Goal: Task Accomplishment & Management: Manage account settings

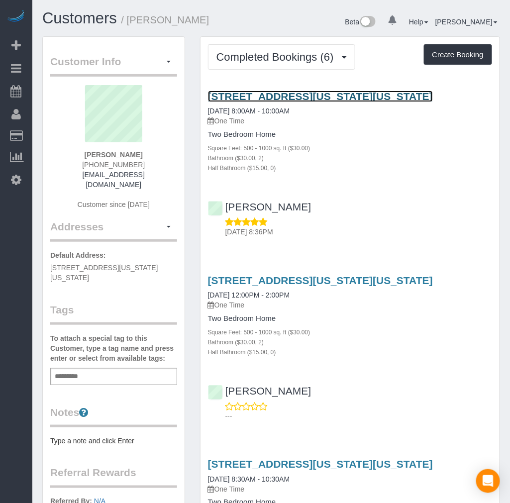
click at [281, 96] on link "[STREET_ADDRESS][US_STATE][US_STATE]" at bounding box center [320, 96] width 225 height 11
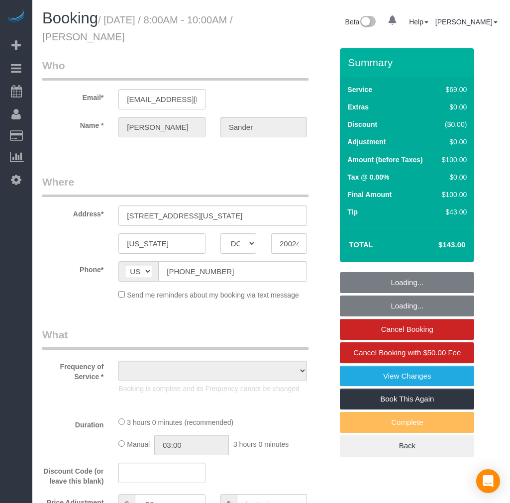
select select "DC"
select select "string:fspay-1c7a5ceb-a21b-4aa7-a21a-88761c9e80b5"
select select "number:1"
select select "number:26"
select select "number:42"
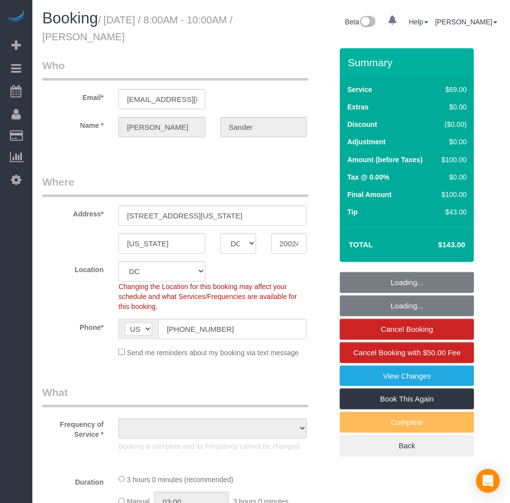
select select "object:783"
select select "spot1"
select select "2"
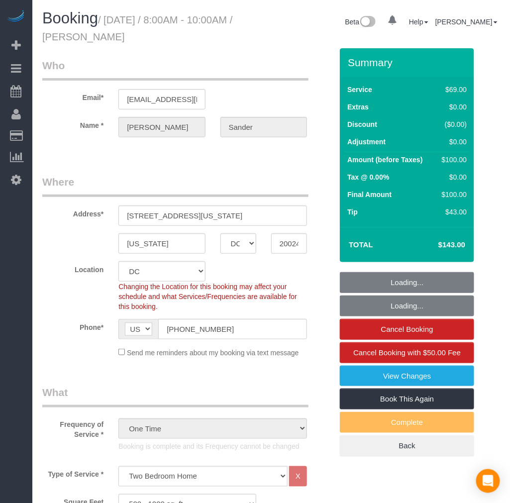
select select "object:995"
select select "2"
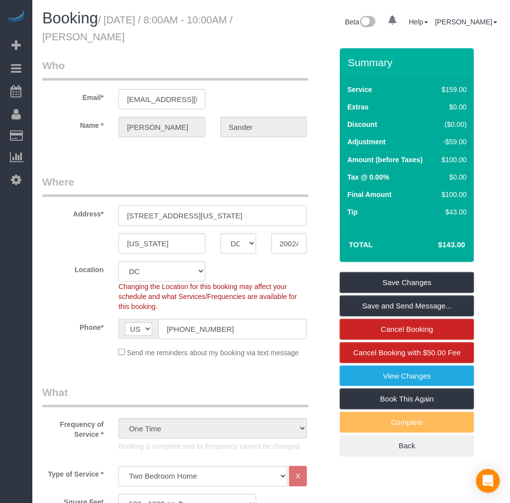
drag, startPoint x: 211, startPoint y: 216, endPoint x: 86, endPoint y: 216, distance: 124.8
click at [86, 216] on div "Address* 1311 Delaware Ave SW Unit S449" at bounding box center [187, 200] width 305 height 51
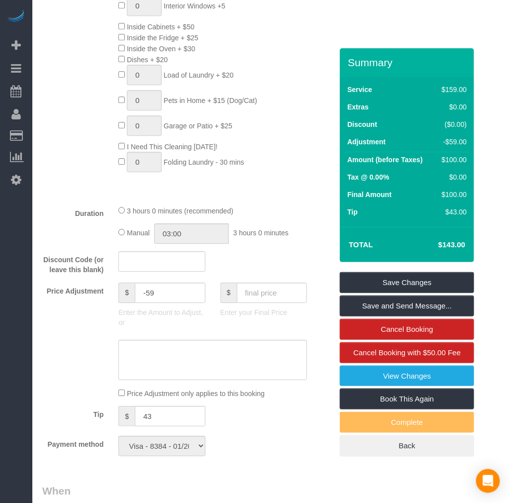
scroll to position [773, 0]
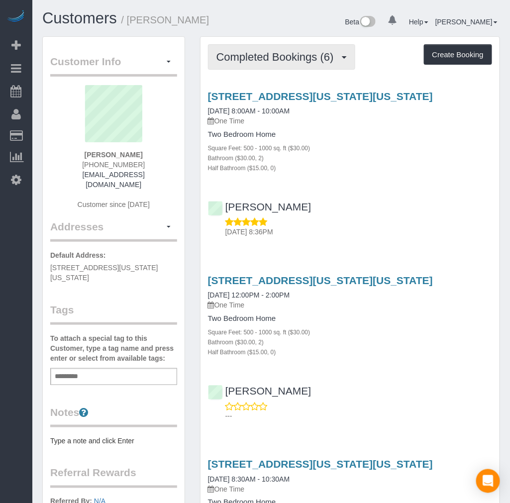
click at [274, 58] on span "Completed Bookings (6)" at bounding box center [277, 57] width 122 height 12
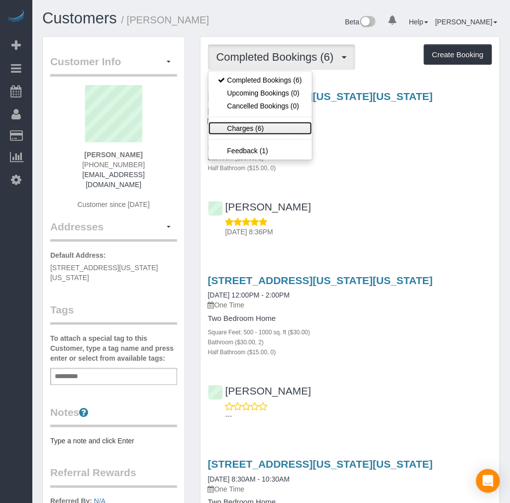
click at [255, 128] on link "Charges (6)" at bounding box center [259, 128] width 103 height 13
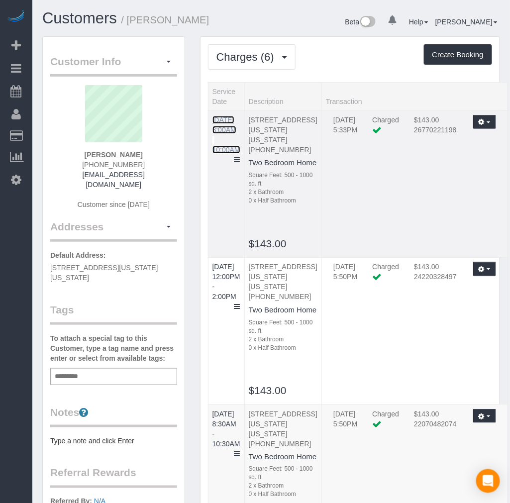
click at [222, 121] on link "[DATE] 8:00AM - 10:00AM" at bounding box center [226, 135] width 28 height 38
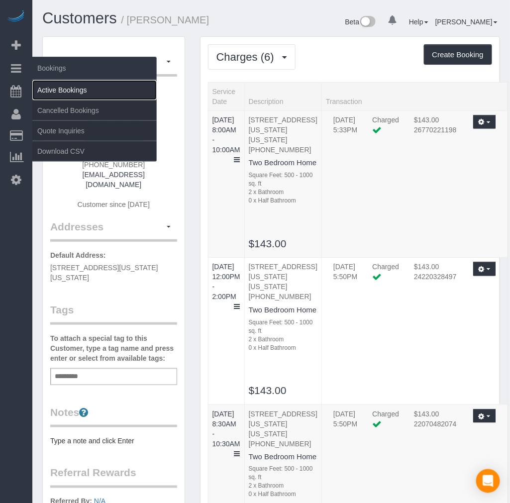
click at [48, 83] on link "Active Bookings" at bounding box center [94, 90] width 124 height 20
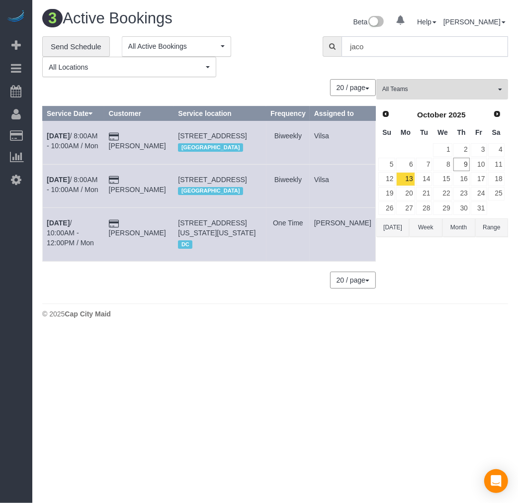
drag, startPoint x: 388, startPoint y: 47, endPoint x: 265, endPoint y: 40, distance: 124.0
click at [265, 40] on div "**********" at bounding box center [275, 56] width 481 height 41
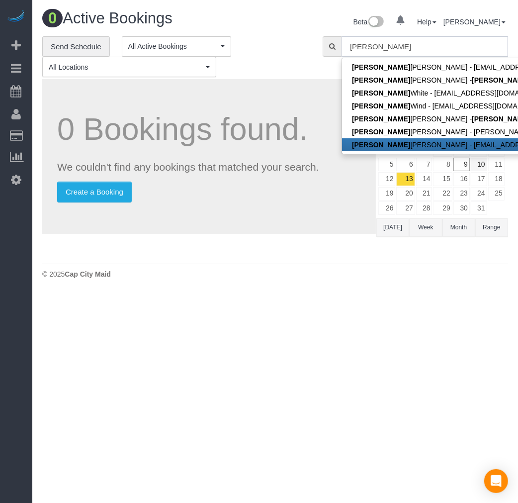
type input "brian"
click at [480, 167] on link "10" at bounding box center [479, 164] width 16 height 13
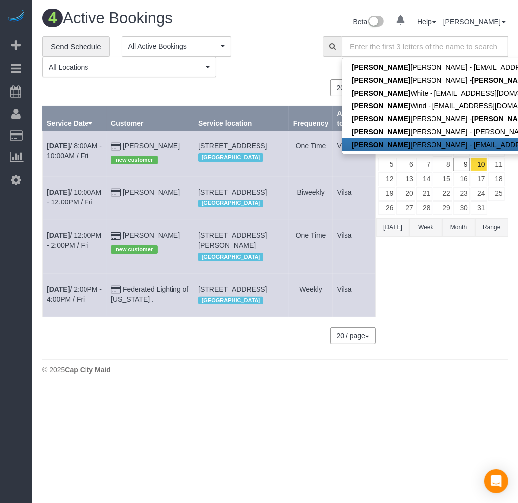
click at [459, 306] on div "All Teams Remove Team Filters Angie Vides (Mariana CashApp) Arielle (Spotless) …" at bounding box center [442, 216] width 132 height 275
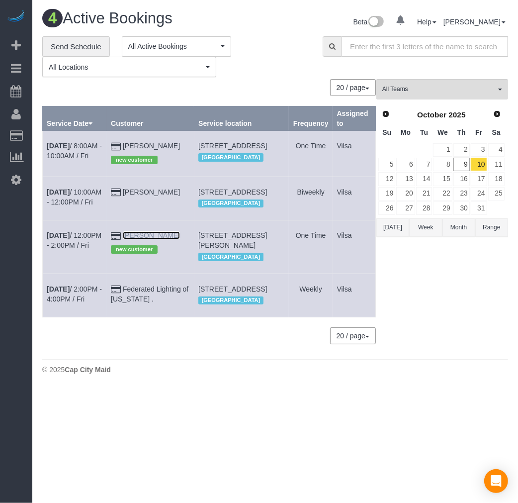
click at [150, 239] on link "Brian Gallaher" at bounding box center [151, 235] width 57 height 8
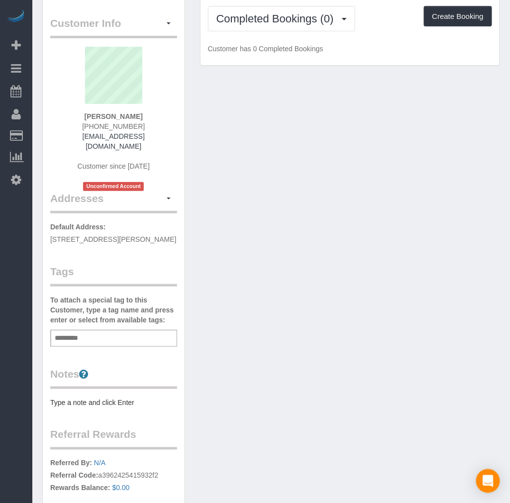
scroll to position [167, 0]
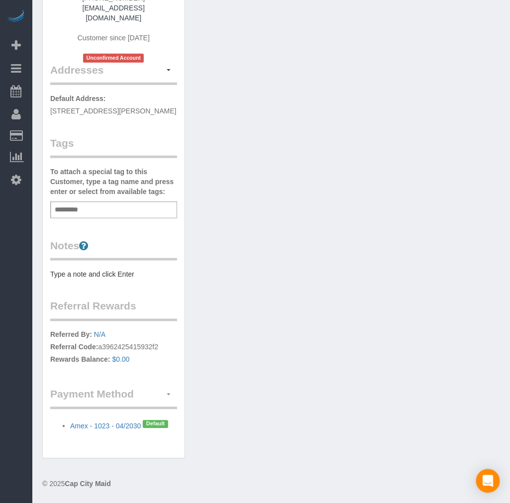
click at [166, 396] on button "button" at bounding box center [168, 394] width 17 height 15
click at [151, 419] on link "Add Credit/Debit Card" at bounding box center [130, 425] width 93 height 13
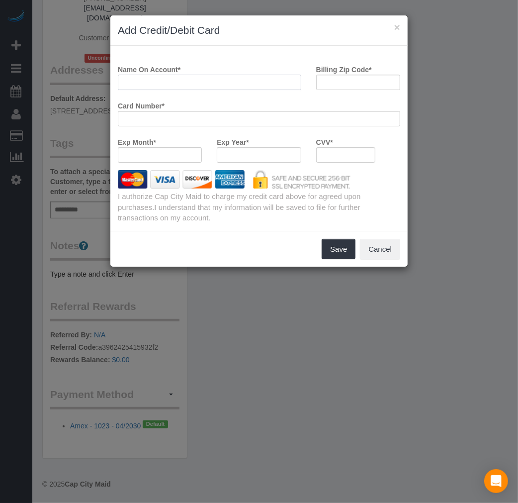
click at [176, 79] on input "Name On Account *" at bounding box center [209, 82] width 183 height 15
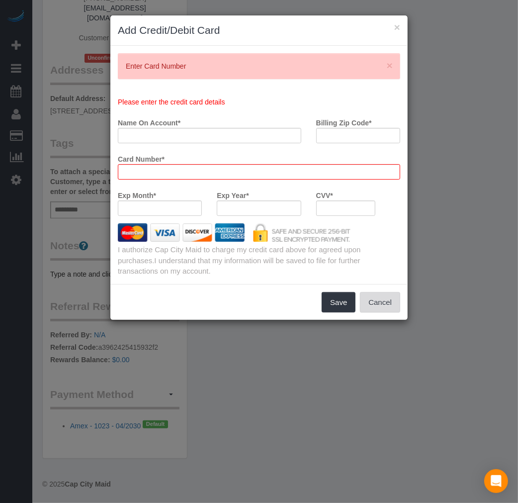
click at [383, 300] on button "Cancel" at bounding box center [380, 302] width 40 height 21
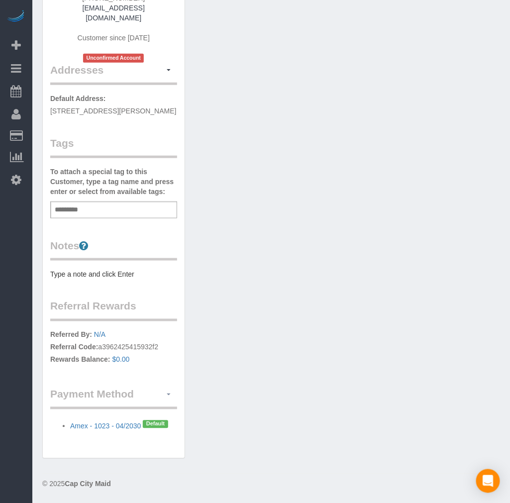
click at [165, 395] on button "button" at bounding box center [168, 394] width 17 height 15
click at [145, 423] on link "Add Credit/Debit Card" at bounding box center [130, 425] width 93 height 13
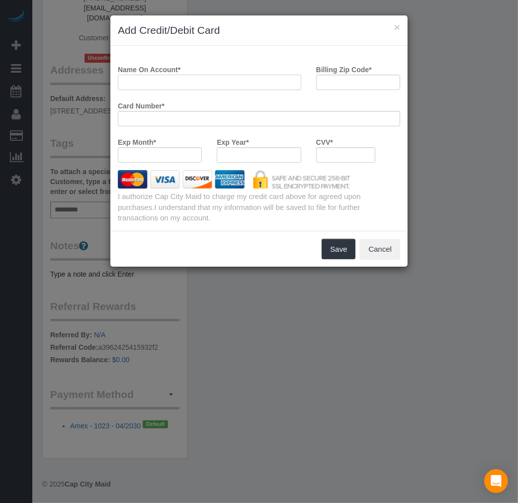
click at [179, 84] on input "Name On Account *" at bounding box center [209, 82] width 183 height 15
type input "Brian Gallaher"
click at [342, 164] on div "CVV *" at bounding box center [346, 152] width 75 height 36
click at [341, 80] on input "Billing Zip Code *" at bounding box center [358, 82] width 84 height 15
paste input "23060"
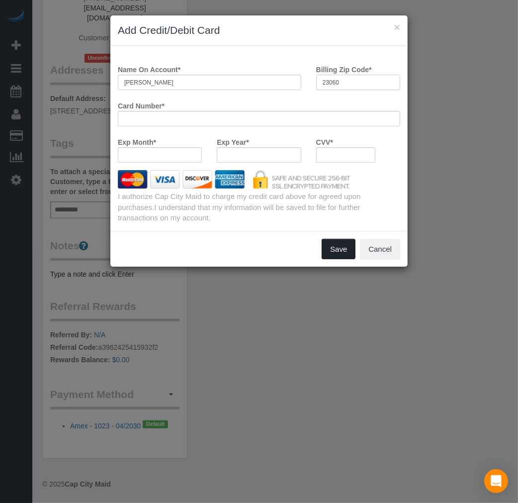
type input "23060"
click at [354, 249] on button "Save" at bounding box center [339, 249] width 34 height 21
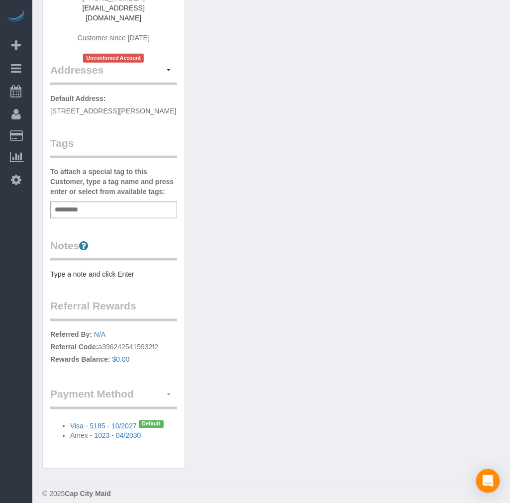
click at [168, 394] on span "button" at bounding box center [169, 394] width 4 height 2
click at [153, 412] on link "View Payment Methods" at bounding box center [130, 412] width 93 height 13
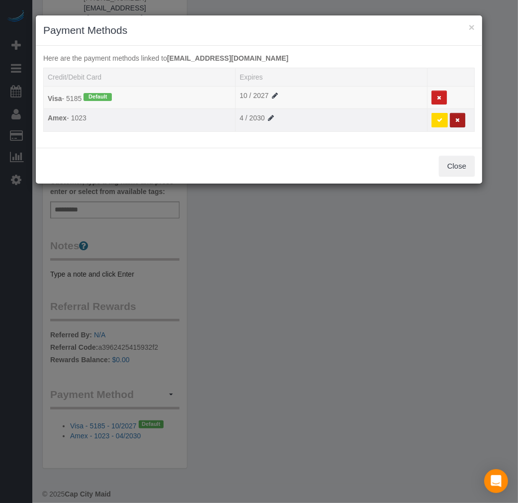
click at [461, 122] on button at bounding box center [457, 120] width 15 height 14
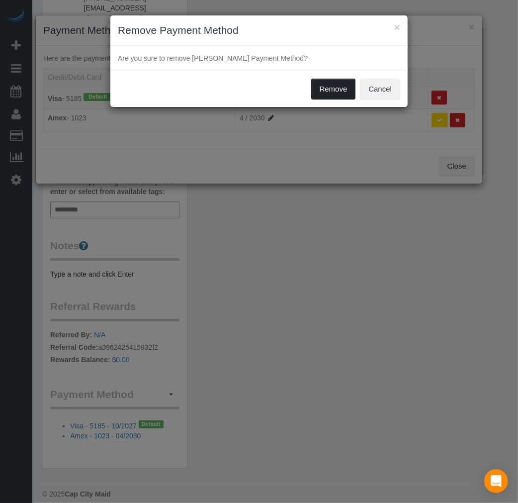
click at [340, 90] on button "Remove" at bounding box center [333, 89] width 45 height 21
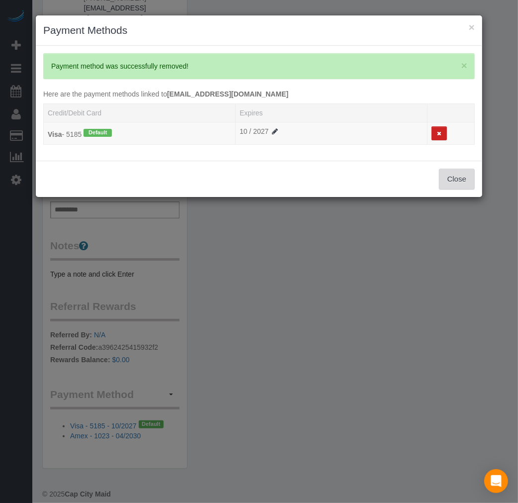
click at [453, 180] on button "Close" at bounding box center [457, 179] width 36 height 21
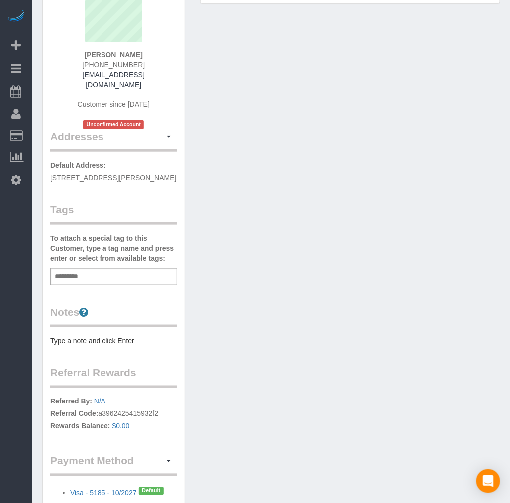
scroll to position [0, 0]
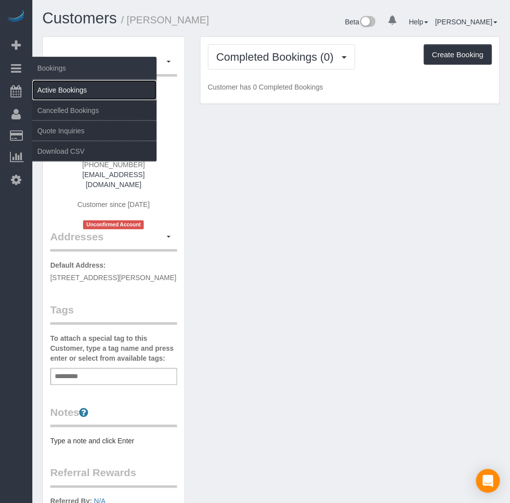
click at [56, 87] on link "Active Bookings" at bounding box center [94, 90] width 124 height 20
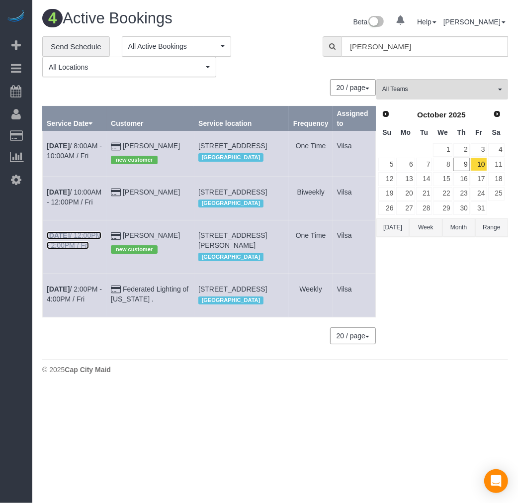
click at [60, 239] on b "Oct 10th" at bounding box center [58, 235] width 23 height 8
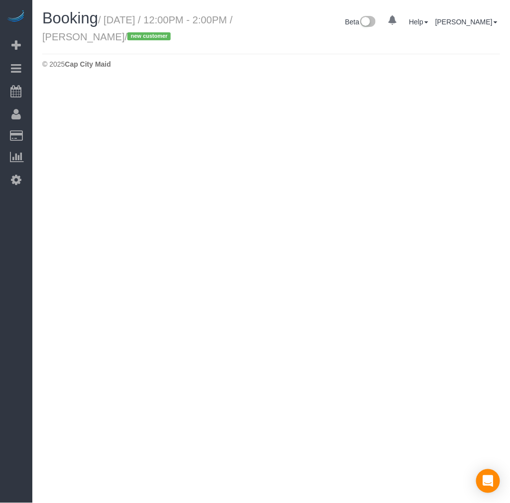
select select "VA"
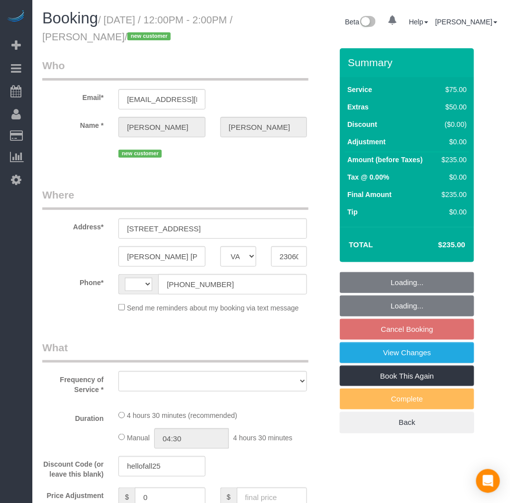
select select "string:US"
select select "object:4330"
select select "spot3"
select select "number:2"
select select "number:41"
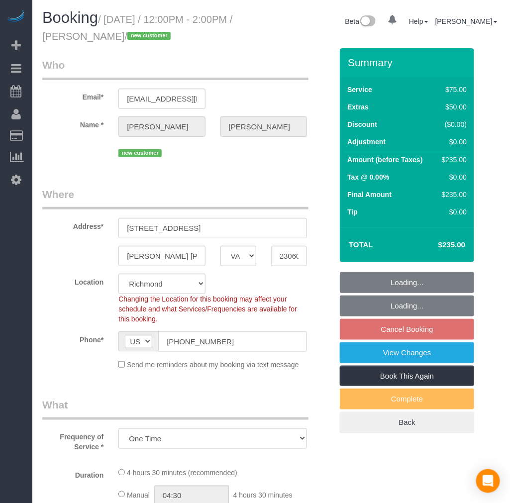
select select "object:4539"
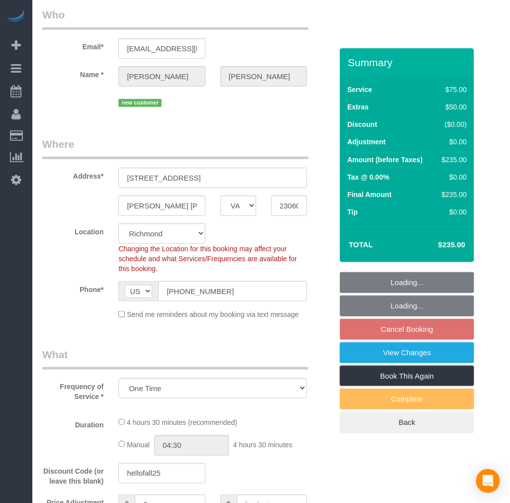
select select "1001"
select select "2"
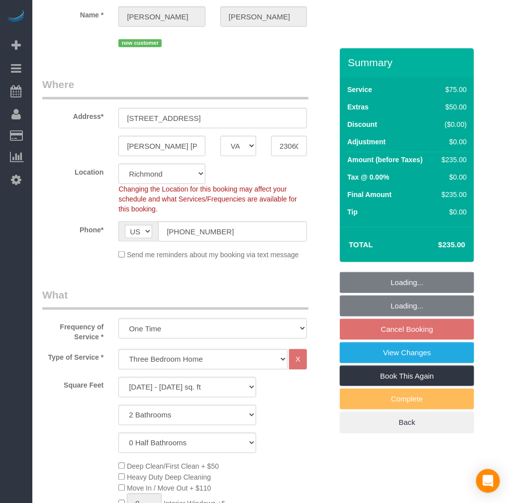
select select "1001"
select select "2"
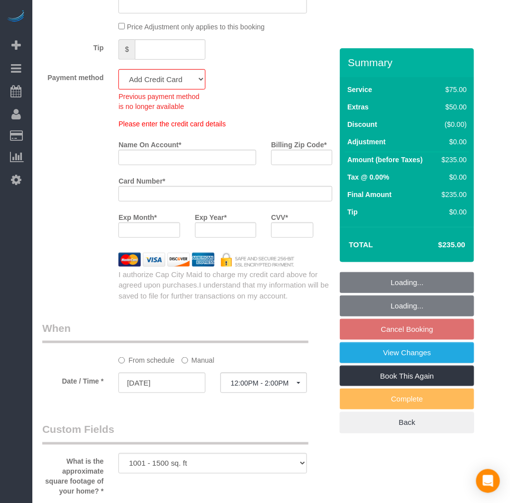
scroll to position [995, 0]
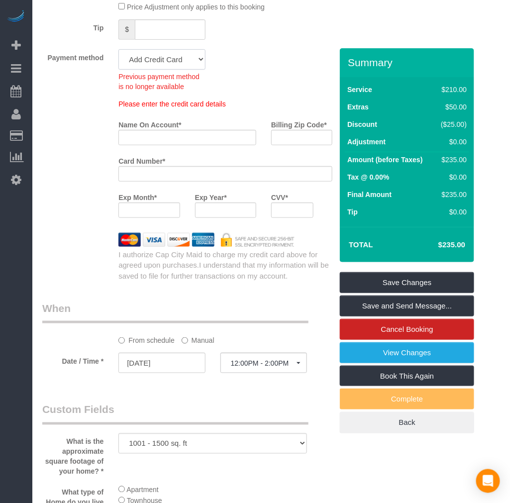
click at [159, 67] on select "Visa - 5185 - 10/2027 (Default) Add Credit Card ─────────────── Cash Check Payp…" at bounding box center [161, 59] width 87 height 20
select select "string:fspay-d2a1ee61-e22b-44db-8c7c-d0a021e2bbae"
click at [118, 59] on select "Visa - 5185 - 10/2027 (Default) Add Credit Card ─────────────── Cash Check Payp…" at bounding box center [161, 59] width 87 height 20
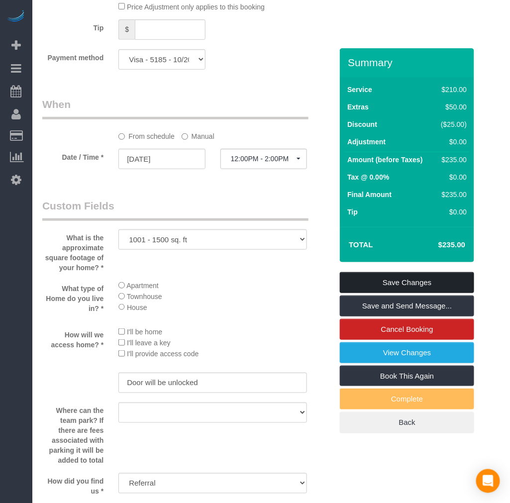
click at [394, 272] on link "Save Changes" at bounding box center [407, 282] width 134 height 21
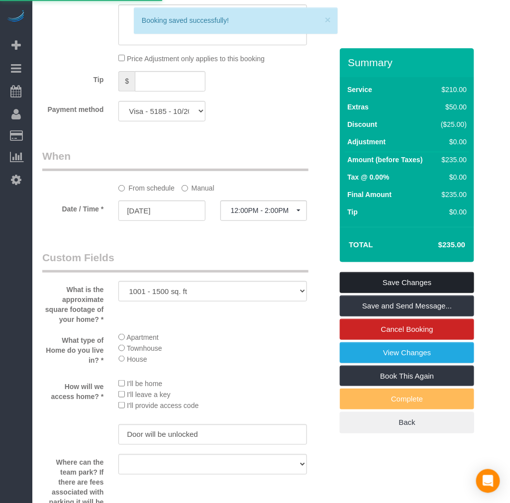
scroll to position [884, 0]
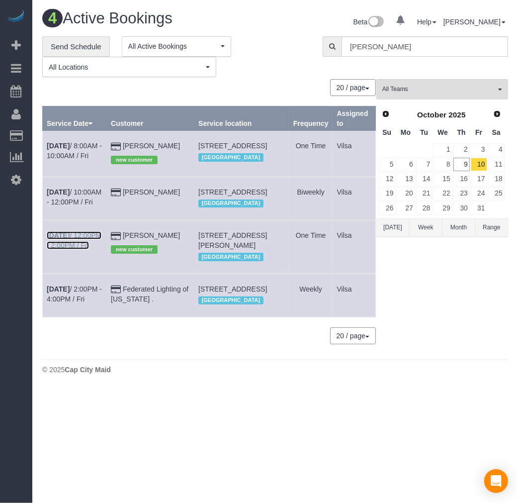
click at [55, 239] on b "Oct 10th" at bounding box center [58, 235] width 23 height 8
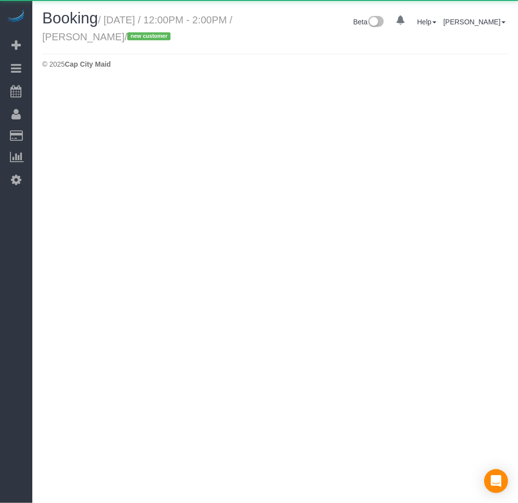
select select "VA"
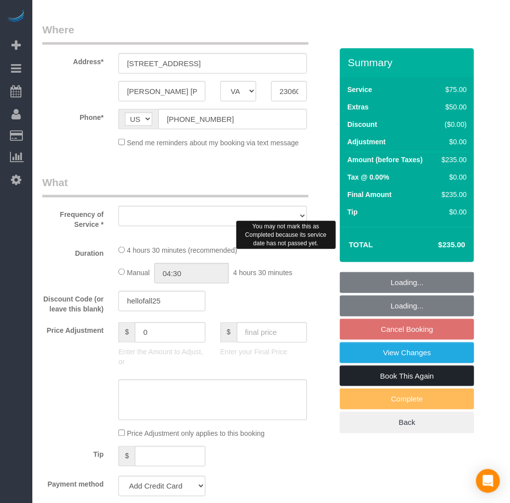
select select "string:fspay-d2a1ee61-e22b-44db-8c7c-d0a021e2bbae"
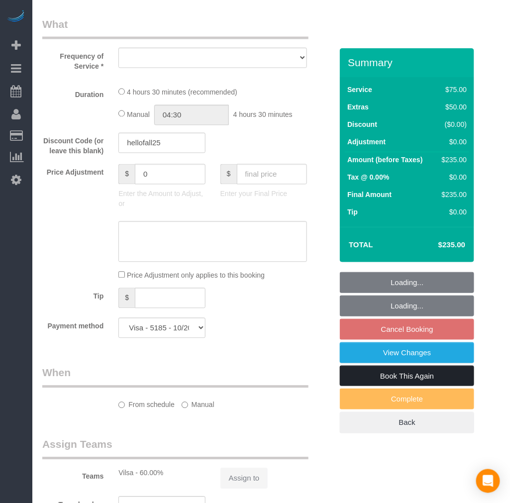
select select "1001"
select select "2"
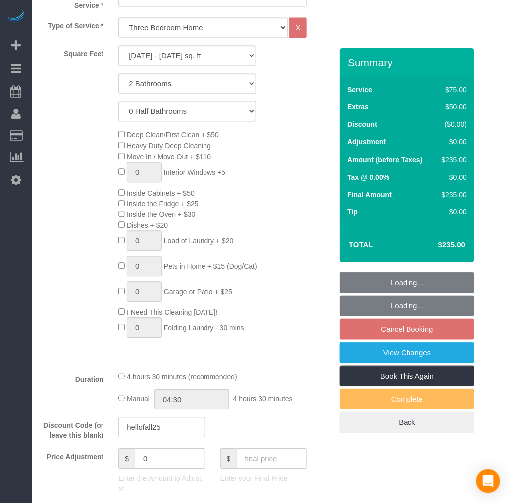
select select "object:5632"
select select "spot20"
select select "number:2"
select select "number:41"
select select "1001"
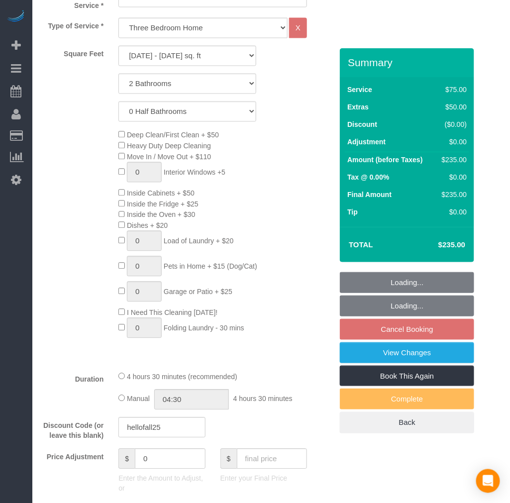
select select "2"
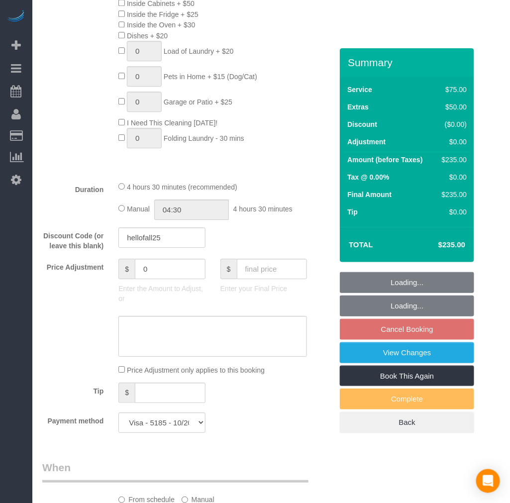
select select "object:5770"
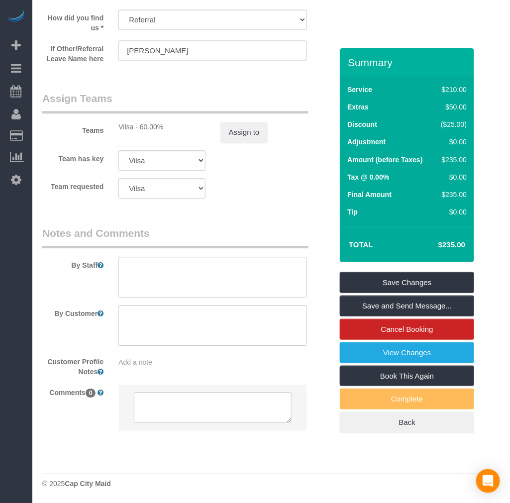
scroll to position [1472, 0]
click at [256, 344] on textarea at bounding box center [212, 325] width 188 height 41
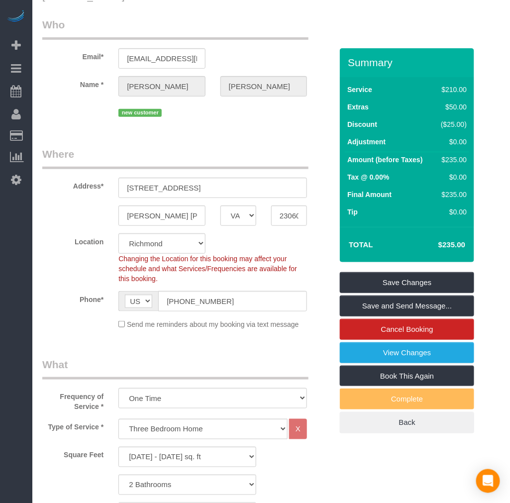
scroll to position [35, 0]
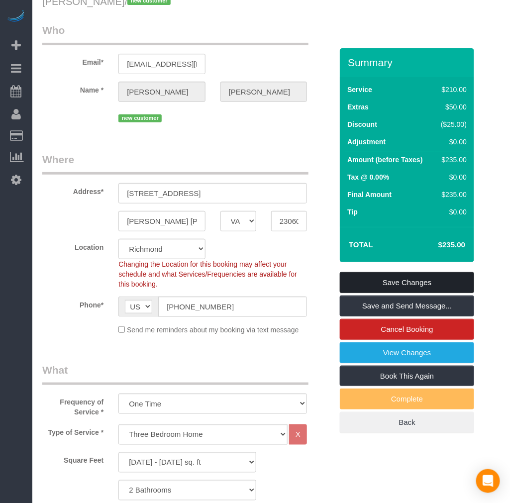
type textarea "Split level home, I have kids and need some help in cleaning in our home."
click at [381, 279] on link "Save Changes" at bounding box center [407, 282] width 134 height 21
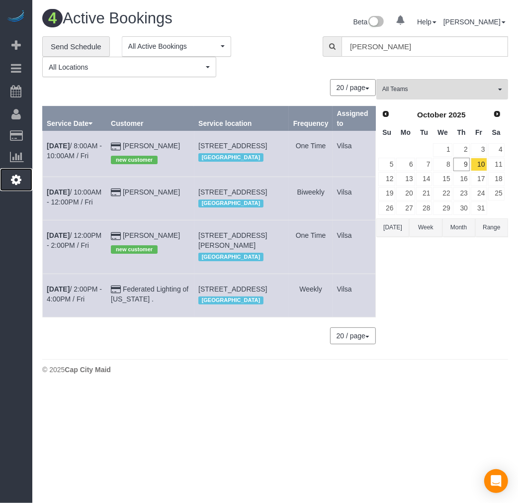
click at [13, 177] on icon at bounding box center [16, 180] width 10 height 12
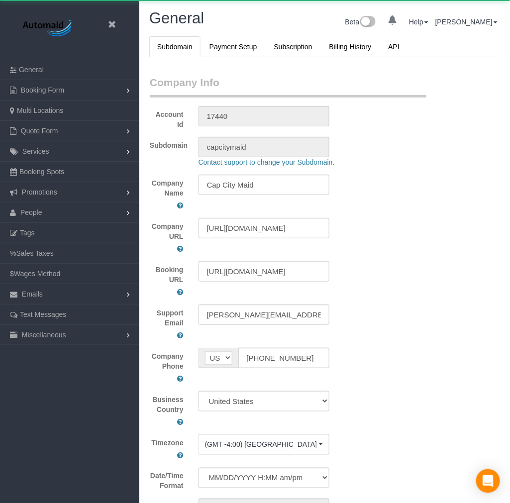
scroll to position [2289, 510]
select select "1"
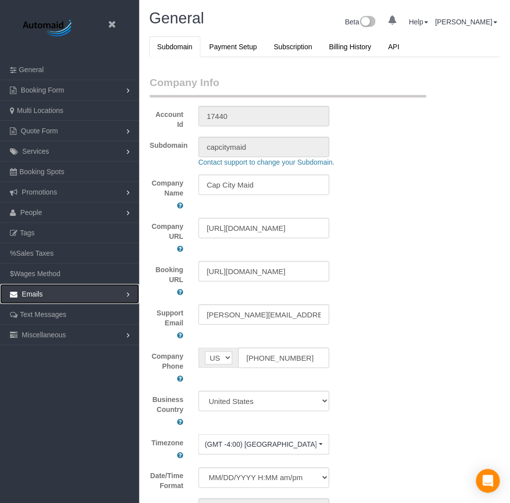
click at [28, 294] on span "Emails" at bounding box center [32, 294] width 21 height 8
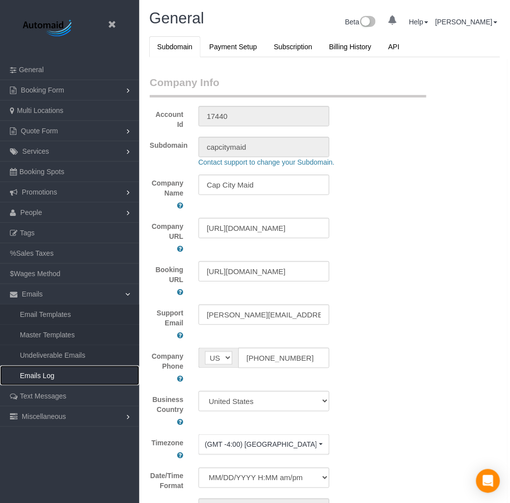
click at [71, 368] on link "Emails Log" at bounding box center [69, 375] width 139 height 20
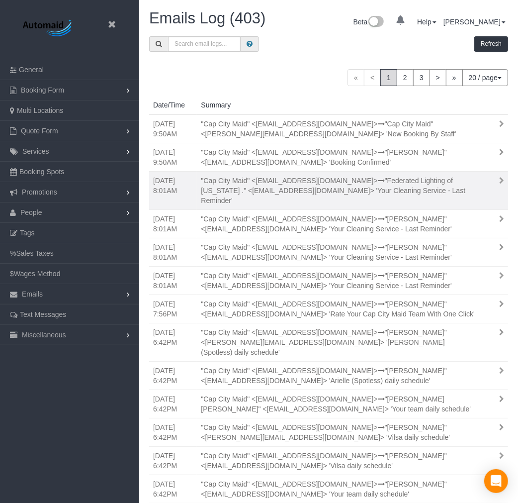
scroll to position [753, 510]
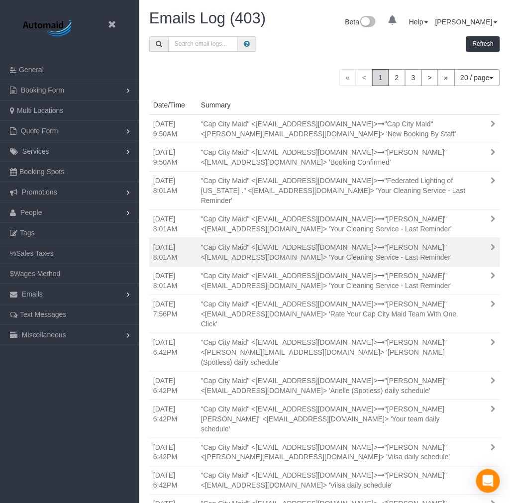
click at [439, 242] on div ""Cap City Maid" <support+capcitymaid@launch27mail.com> "Brian Gallaher" <jennie…" at bounding box center [335, 252] width 284 height 20
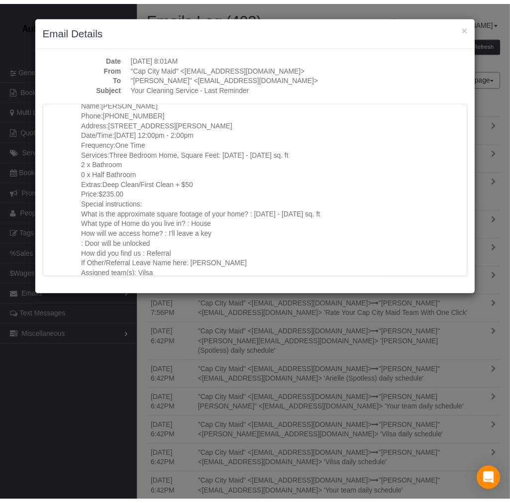
scroll to position [552, 0]
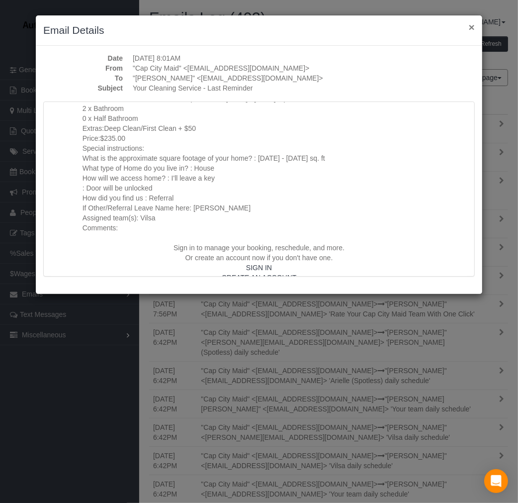
click at [473, 28] on button "×" at bounding box center [472, 27] width 6 height 10
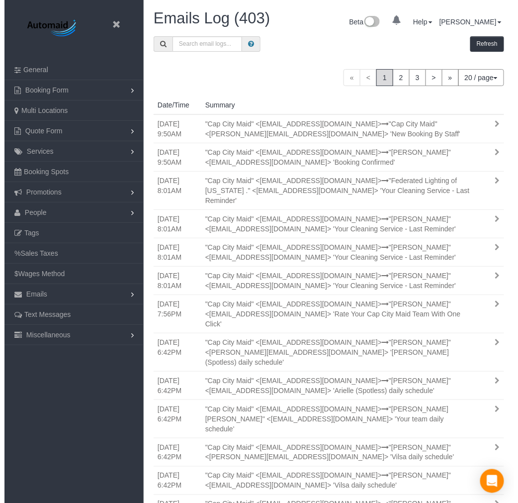
scroll to position [48973, 49217]
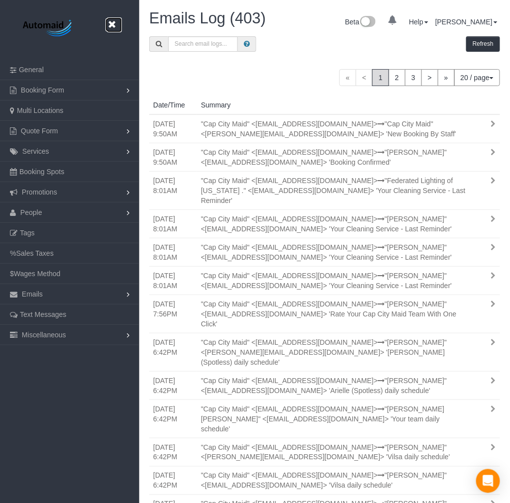
click at [111, 18] on link at bounding box center [114, 24] width 15 height 15
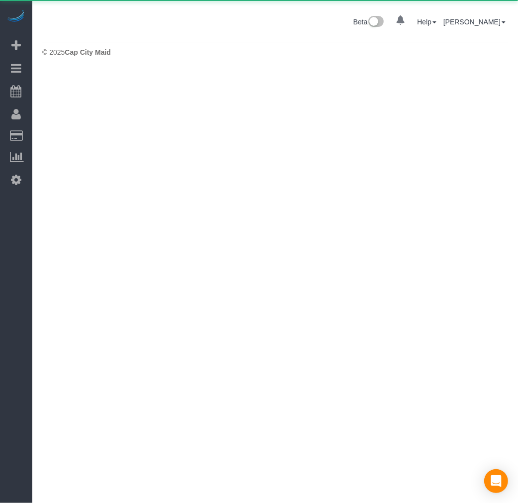
scroll to position [49655, 49209]
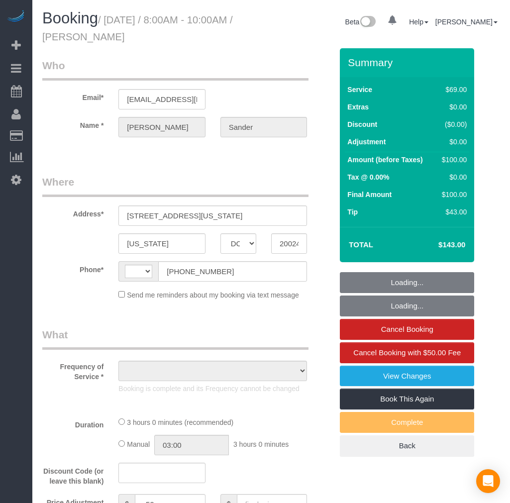
select select "DC"
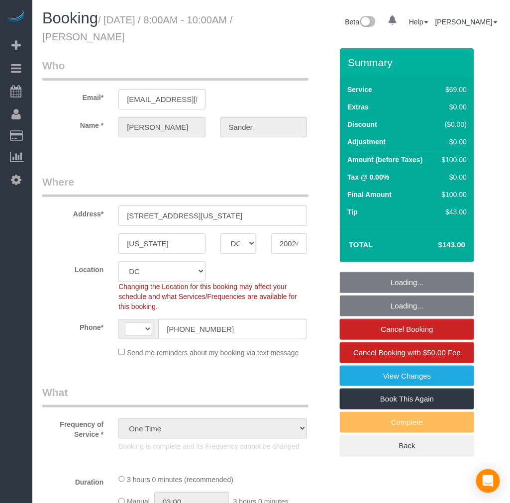
select select "object:378"
select select "string:US"
select select "spot1"
select select "number:1"
select select "number:26"
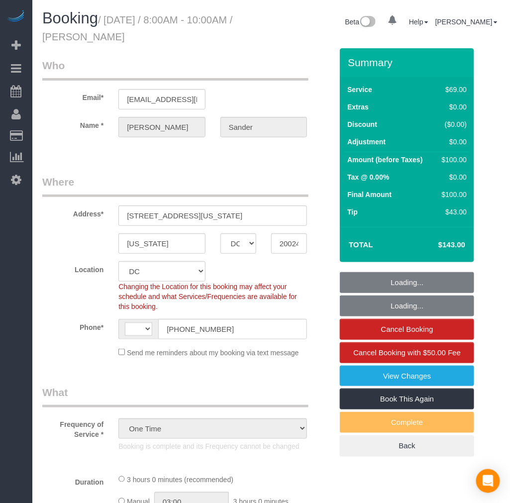
select select "number:42"
select select "2"
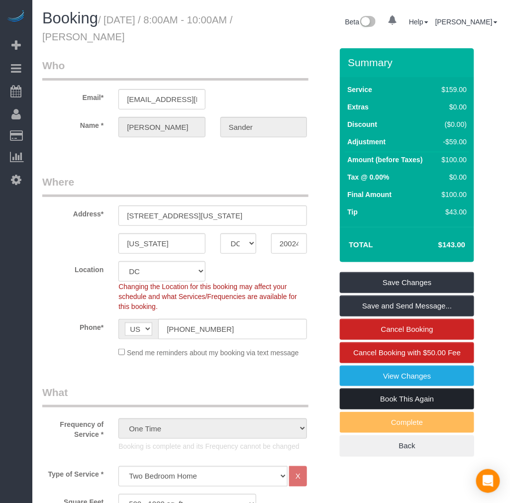
click at [392, 393] on link "Book This Again" at bounding box center [407, 398] width 134 height 21
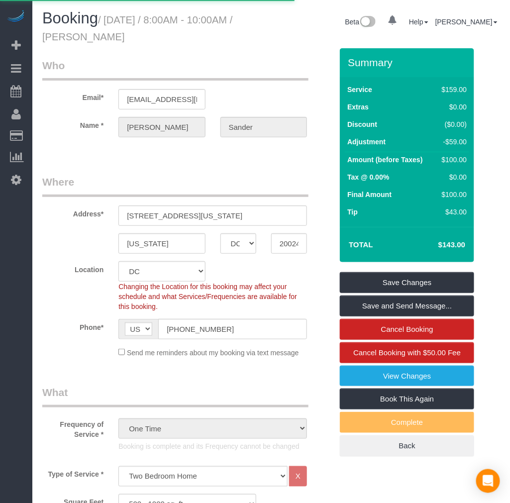
select select "DC"
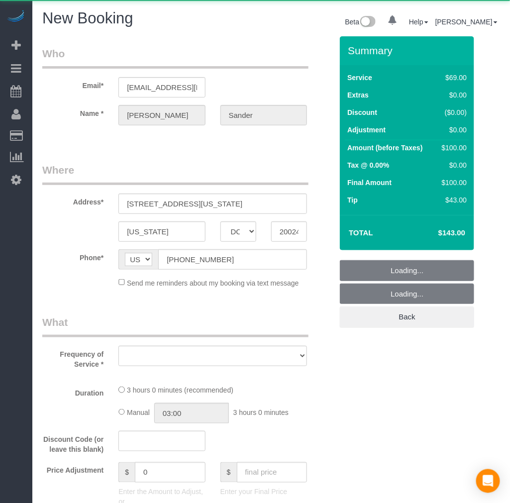
select select "string:fspay-1c7a5ceb-a21b-4aa7-a21a-88761c9e80b5"
select select "object:1598"
select select "number:1"
select select "number:26"
select select "number:42"
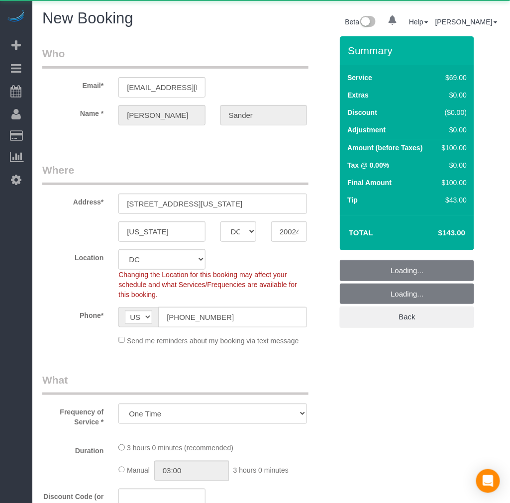
select select "object:1762"
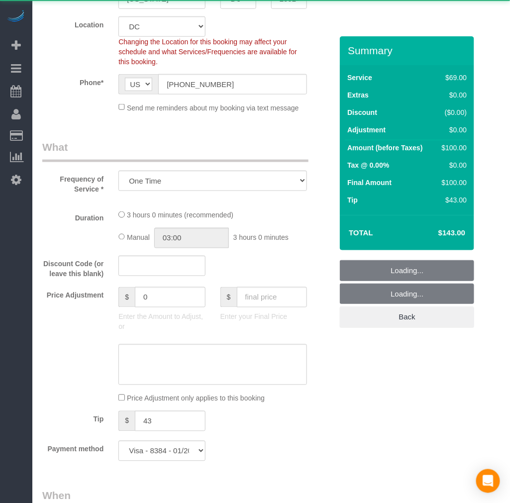
select select "2"
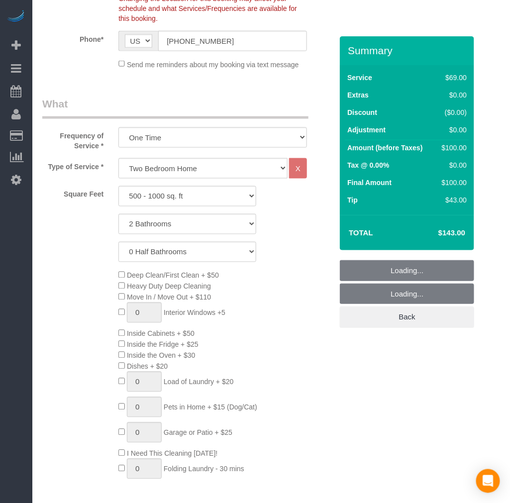
select select "2"
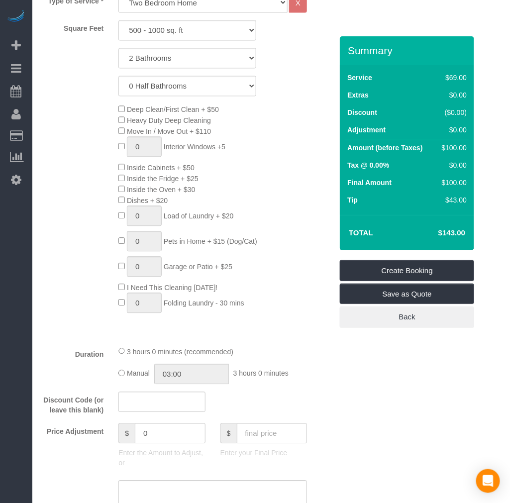
select select "object:1859"
select select "2"
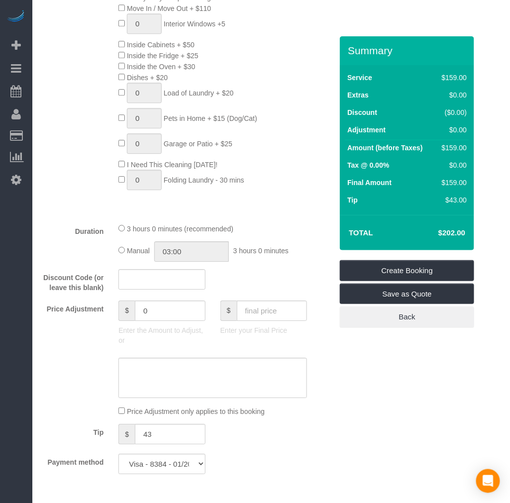
scroll to position [737, 0]
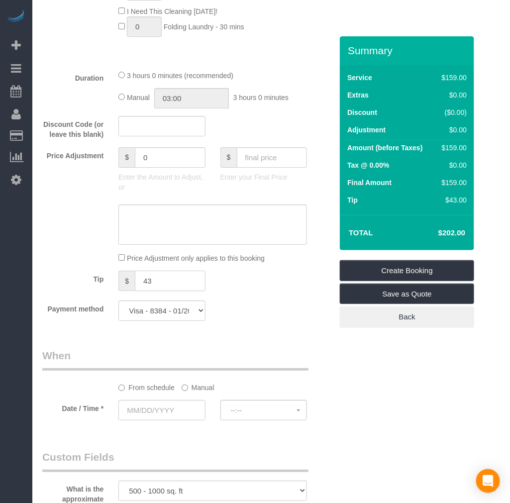
drag, startPoint x: 177, startPoint y: 289, endPoint x: 0, endPoint y: 279, distance: 177.3
click at [27, 290] on div "0 Beta Your Notifications You have 0 alerts Add Booking Bookings Active Booking…" at bounding box center [255, 208] width 510 height 1890
click at [232, 316] on div "Payment method Visa - 8384 - 01/2029 (Default) Add Credit Card ─────────────── …" at bounding box center [187, 310] width 305 height 20
click at [254, 167] on input "text" at bounding box center [272, 157] width 71 height 20
type input "143"
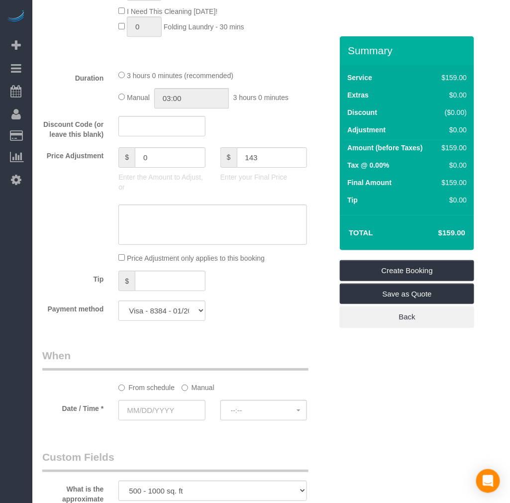
click at [328, 379] on div "From schedule Manual" at bounding box center [187, 370] width 305 height 44
type input "-16"
click at [152, 414] on input "text" at bounding box center [161, 410] width 87 height 20
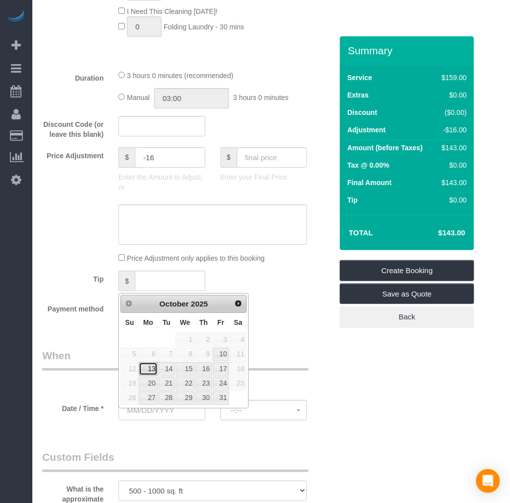
click at [150, 370] on link "13" at bounding box center [148, 368] width 18 height 13
type input "10/13/2025"
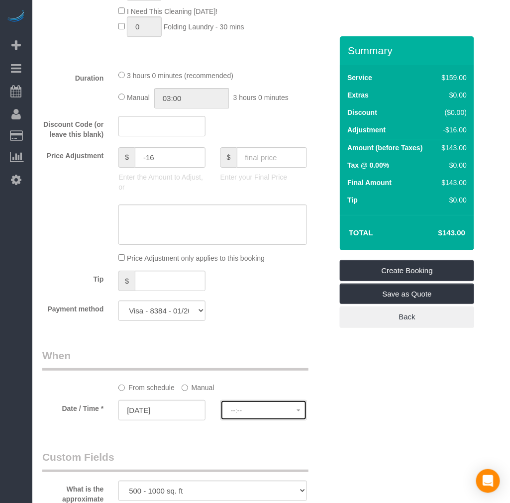
click at [257, 414] on span "--:--" at bounding box center [264, 410] width 66 height 8
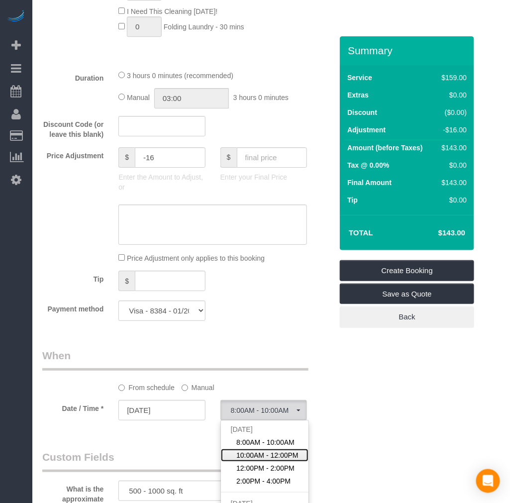
drag, startPoint x: 262, startPoint y: 458, endPoint x: 263, endPoint y: 447, distance: 12.0
click at [261, 457] on link "10:00AM - 12:00PM" at bounding box center [265, 455] width 88 height 13
select select "spot12"
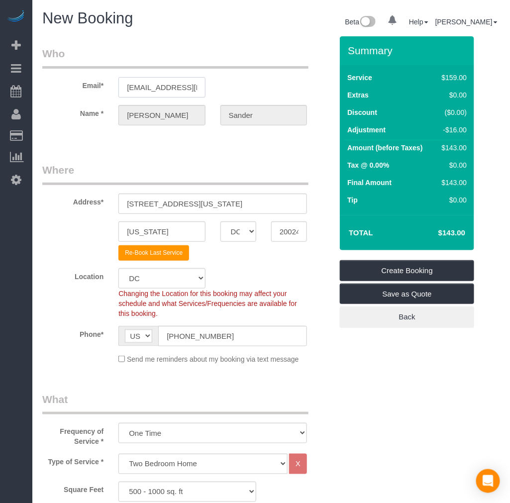
scroll to position [0, 16]
drag, startPoint x: 129, startPoint y: 87, endPoint x: 242, endPoint y: 100, distance: 113.2
click at [242, 100] on sui-booking-customer "Email* jcsanders510@gmail.com Name * Jacob Sander" at bounding box center [187, 90] width 290 height 89
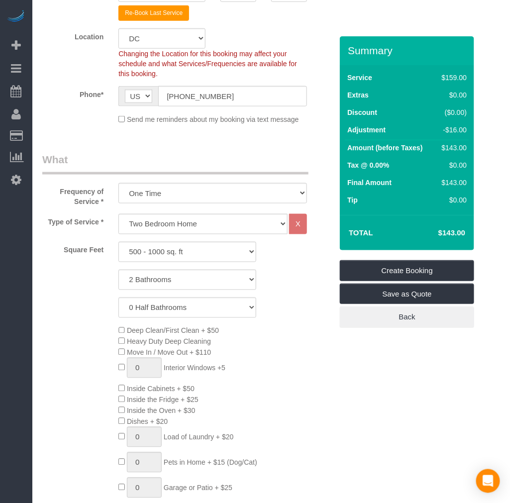
scroll to position [276, 0]
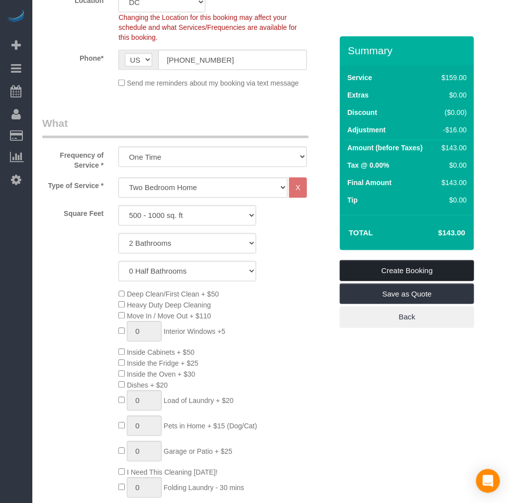
click at [363, 270] on link "Create Booking" at bounding box center [407, 270] width 134 height 21
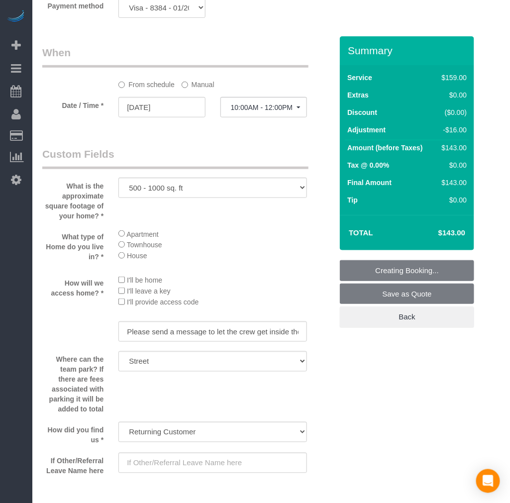
scroll to position [1050, 0]
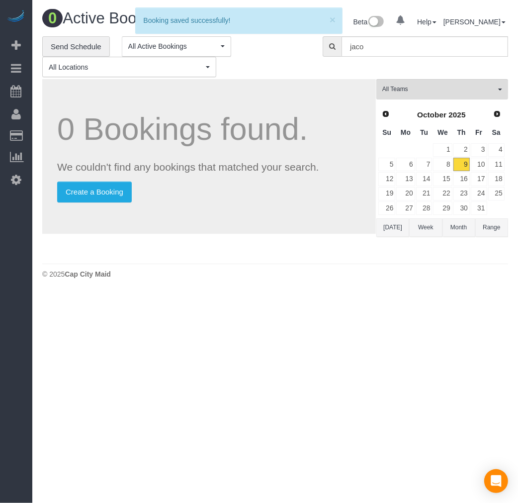
click at [441, 356] on body "0 Beta Your Notifications You have 0 alerts Add Booking Bookings Active Booking…" at bounding box center [259, 251] width 518 height 503
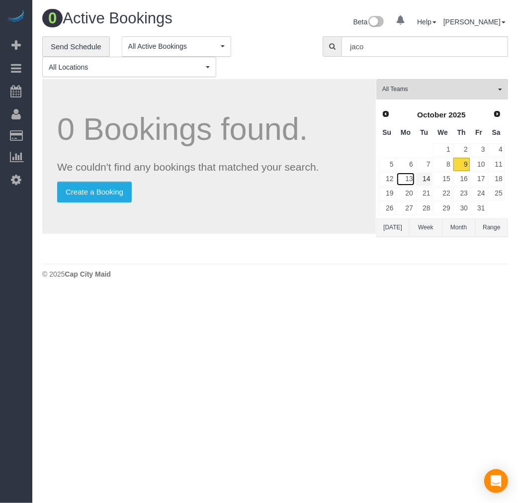
click at [411, 178] on link "13" at bounding box center [405, 178] width 18 height 13
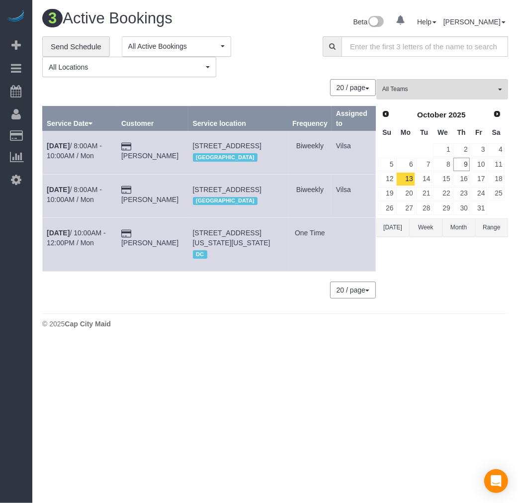
drag, startPoint x: 205, startPoint y: 252, endPoint x: 273, endPoint y: 255, distance: 68.2
click at [273, 255] on tr "Oct 13th / 10:00AM - 12:00PM / Mon Jacob Sander 1311 Delaware Ave Sw Unit S449,…" at bounding box center [209, 244] width 333 height 53
click at [281, 256] on td "1311 Delaware Ave Sw Unit S449, Washington, DC 20024 DC" at bounding box center [238, 244] width 100 height 53
drag, startPoint x: 282, startPoint y: 253, endPoint x: 194, endPoint y: 251, distance: 87.5
click at [194, 251] on td "1311 Delaware Ave Sw Unit S449, Washington, DC 20024 DC" at bounding box center [238, 244] width 100 height 53
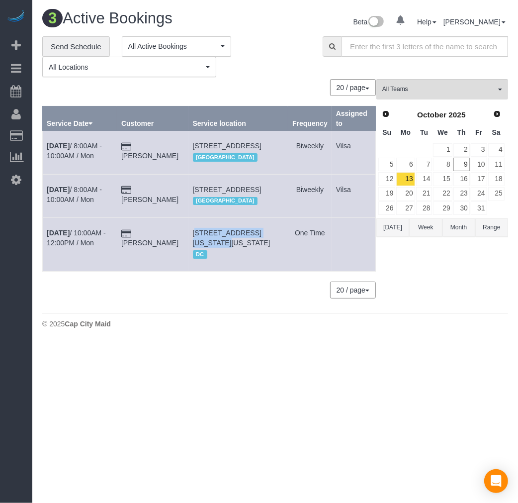
copy span "1311 Delaware Ave Sw Unit"
click at [57, 237] on b "Oct 13th" at bounding box center [58, 233] width 23 height 8
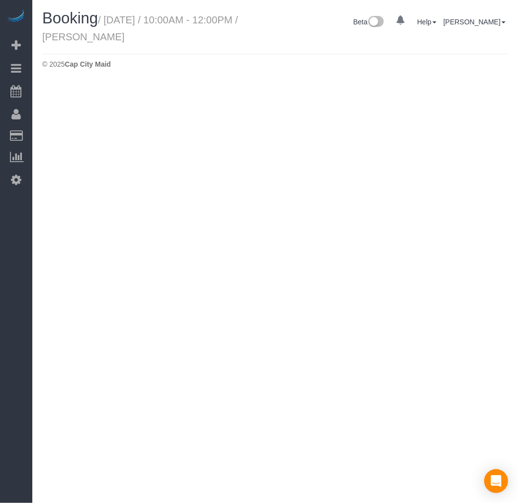
select select "DC"
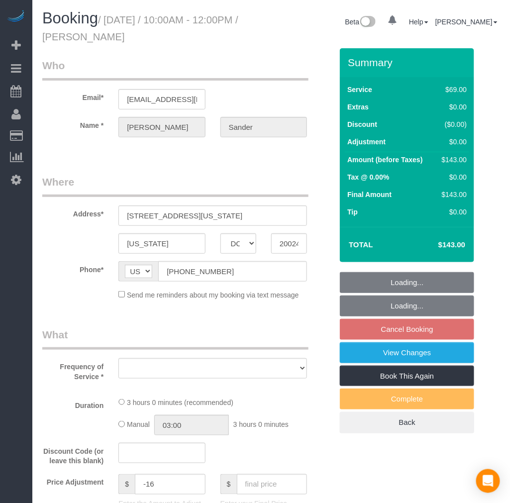
select select "string:fspay-1c7a5ceb-a21b-4aa7-a21a-88761c9e80b5"
select select "number:1"
select select "number:26"
select select "number:42"
select select "object:2667"
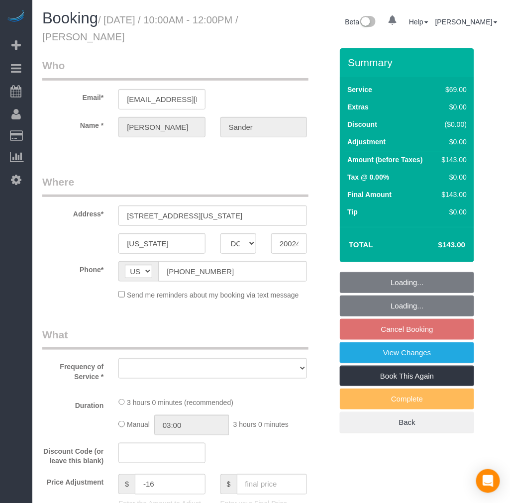
select select "spot32"
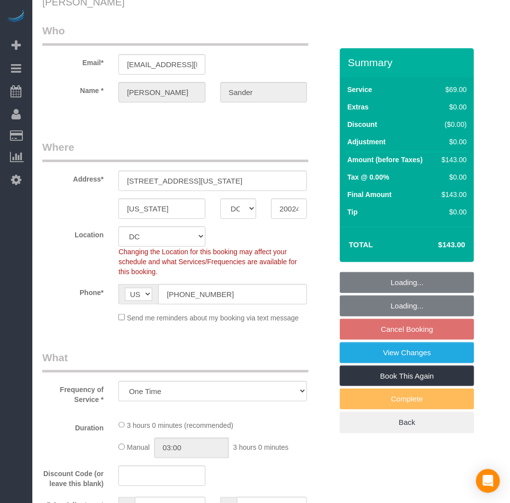
select select "object:2720"
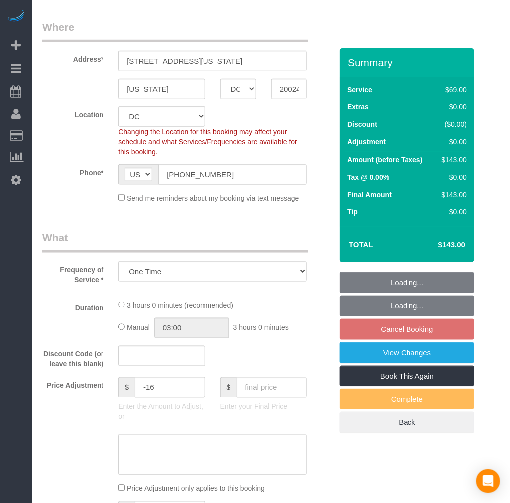
select select "2"
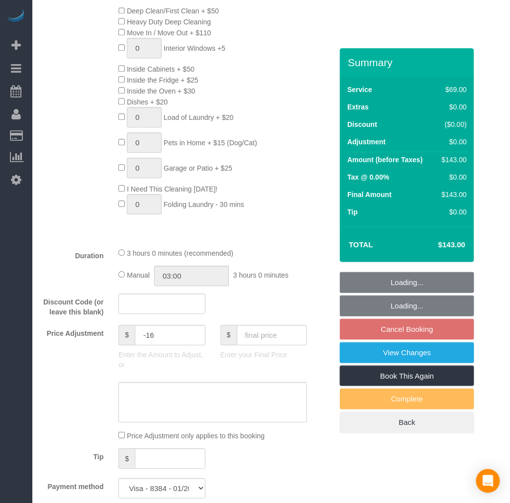
select select "2"
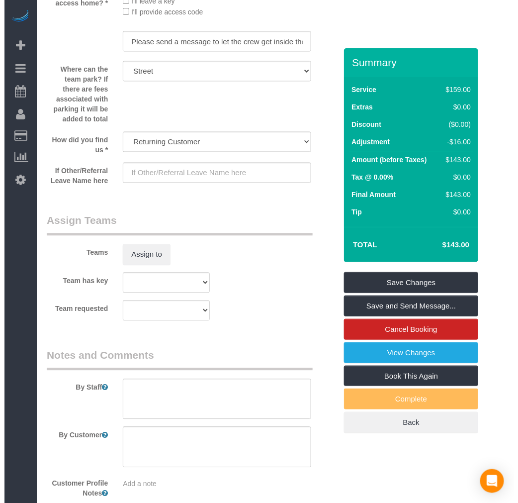
scroll to position [1458, 0]
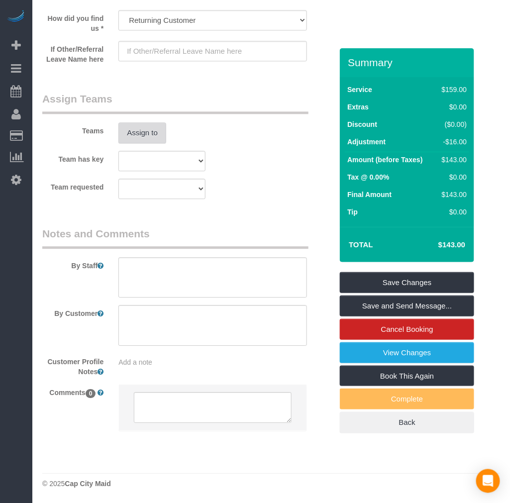
click at [132, 137] on button "Assign to" at bounding box center [142, 132] width 48 height 21
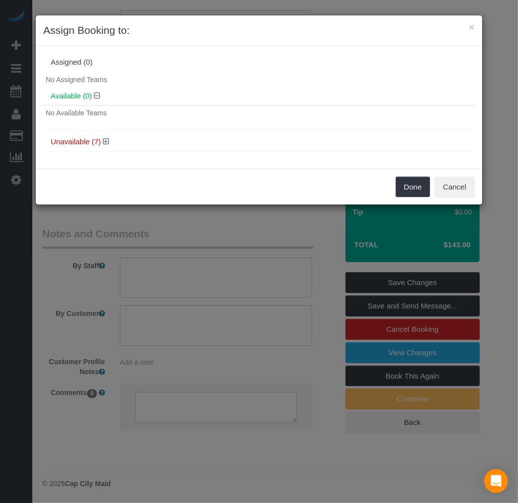
click at [101, 137] on div "Unavailable (7)" at bounding box center [259, 142] width 432 height 18
click at [104, 141] on icon at bounding box center [106, 141] width 6 height 7
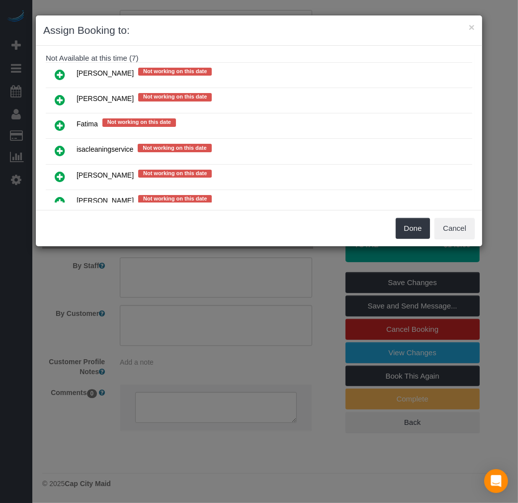
click at [64, 98] on icon at bounding box center [60, 100] width 10 height 12
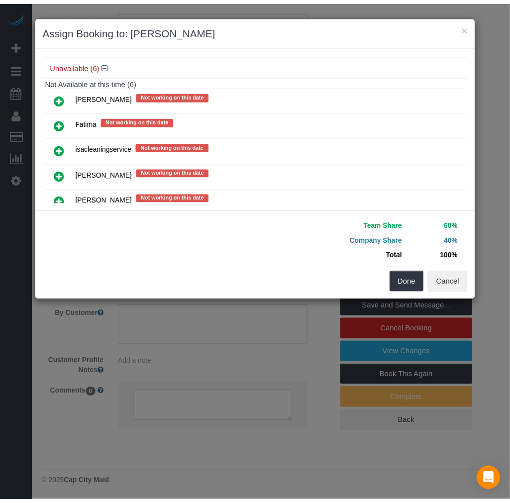
scroll to position [123, 0]
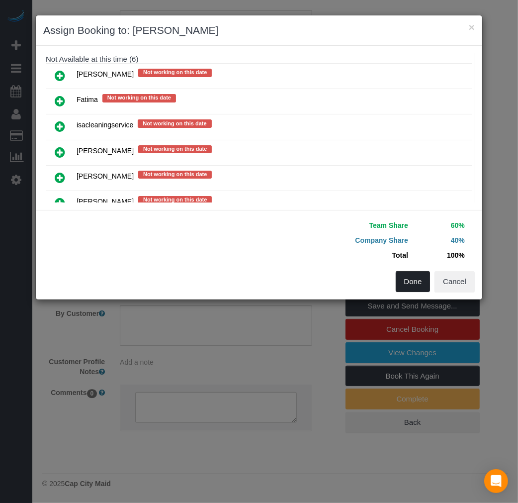
click at [413, 279] on button "Done" at bounding box center [413, 281] width 35 height 21
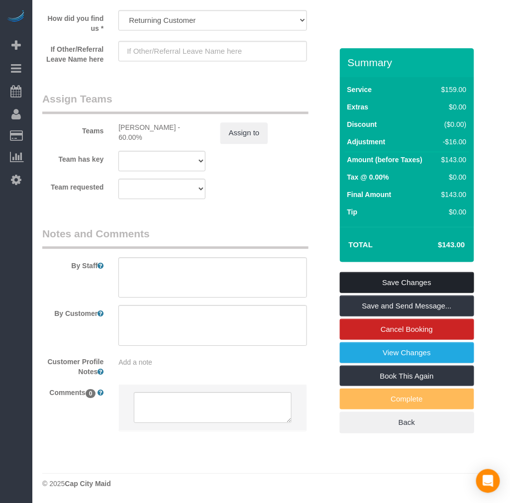
click at [384, 275] on link "Save Changes" at bounding box center [407, 282] width 134 height 21
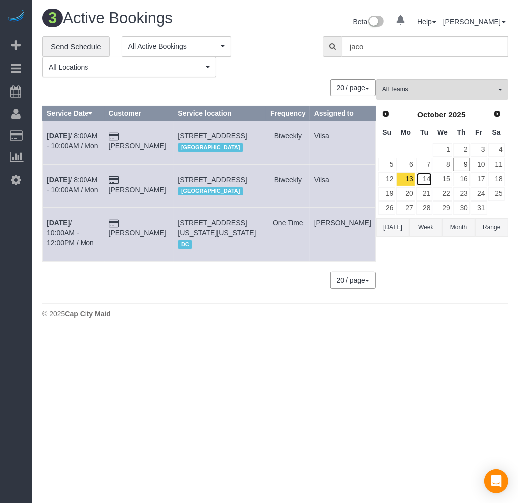
click at [422, 184] on link "14" at bounding box center [424, 178] width 16 height 13
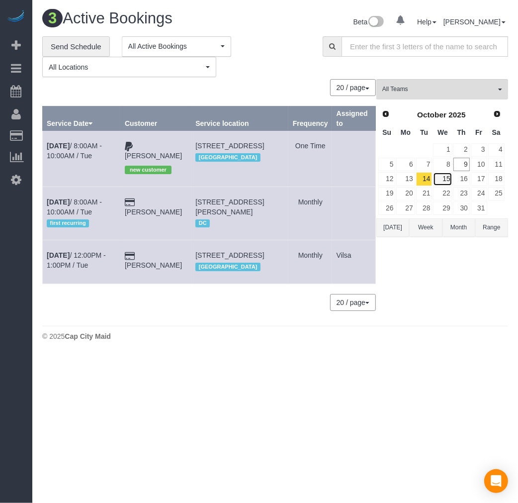
click at [446, 179] on link "15" at bounding box center [442, 178] width 19 height 13
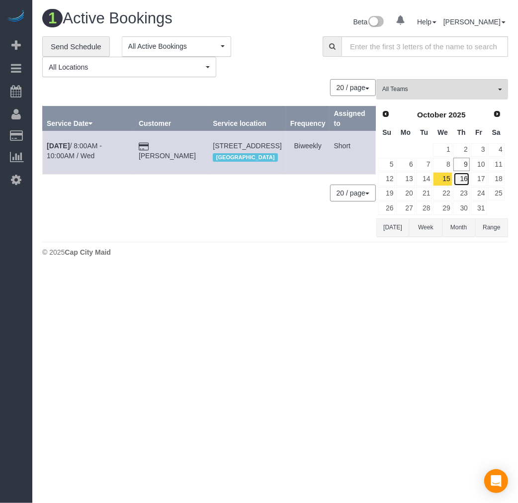
click at [460, 180] on link "16" at bounding box center [462, 178] width 16 height 13
click at [460, 162] on link "9" at bounding box center [462, 164] width 16 height 13
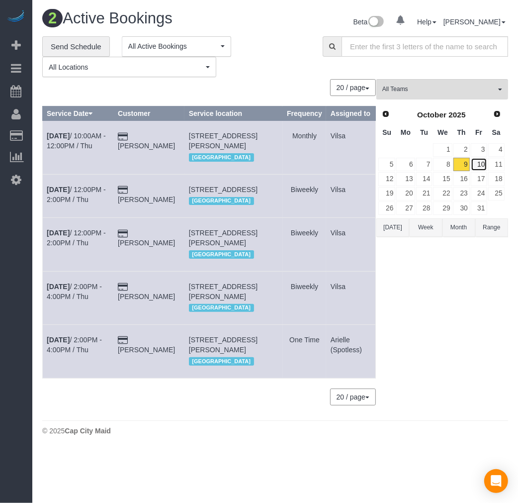
click at [479, 165] on link "10" at bounding box center [479, 164] width 16 height 13
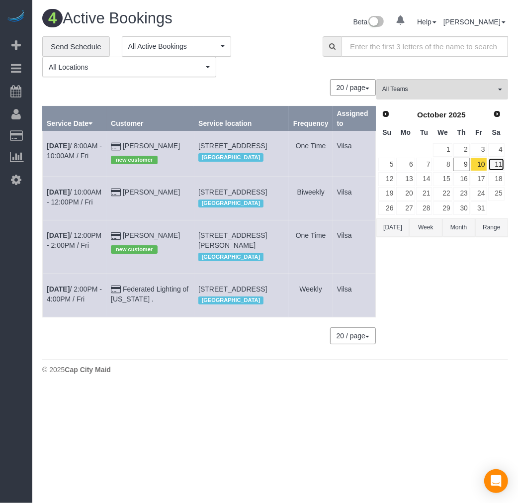
click at [491, 165] on link "11" at bounding box center [496, 164] width 16 height 13
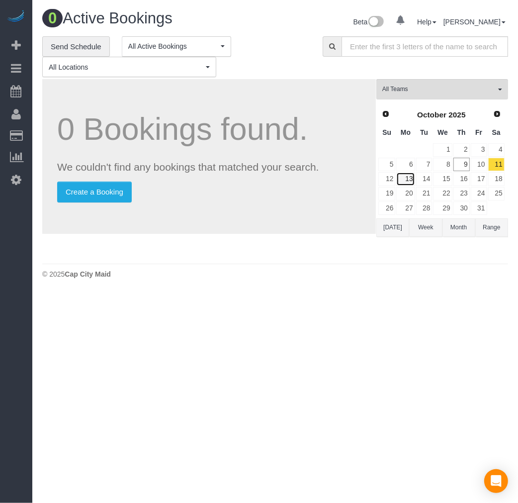
click at [409, 178] on link "13" at bounding box center [405, 178] width 18 height 13
